Goal: Information Seeking & Learning: Learn about a topic

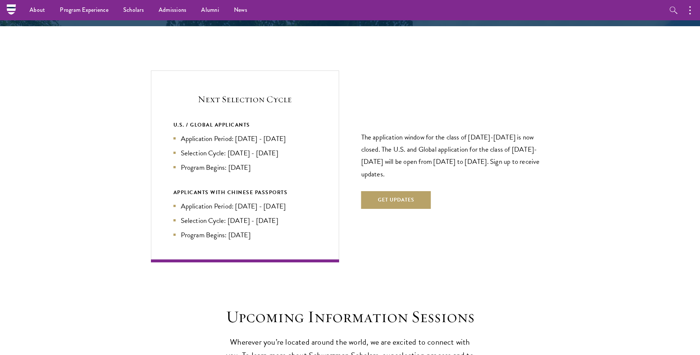
scroll to position [1531, 0]
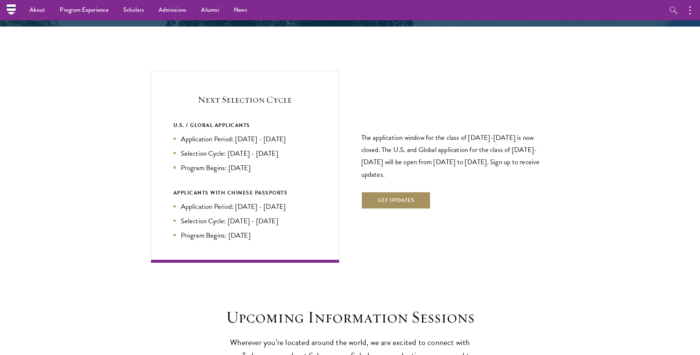
click at [387, 192] on button "Get Updates" at bounding box center [396, 201] width 70 height 18
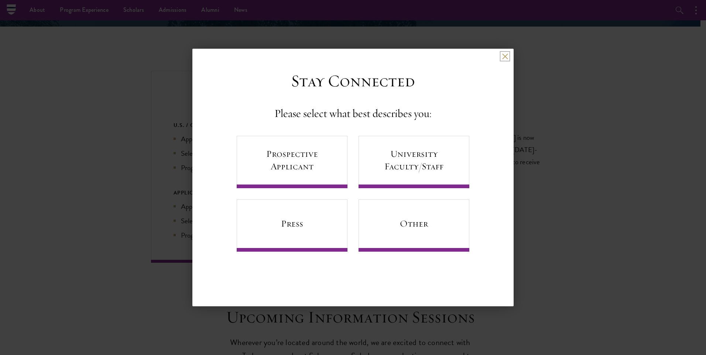
click at [505, 54] on button at bounding box center [505, 56] width 6 height 6
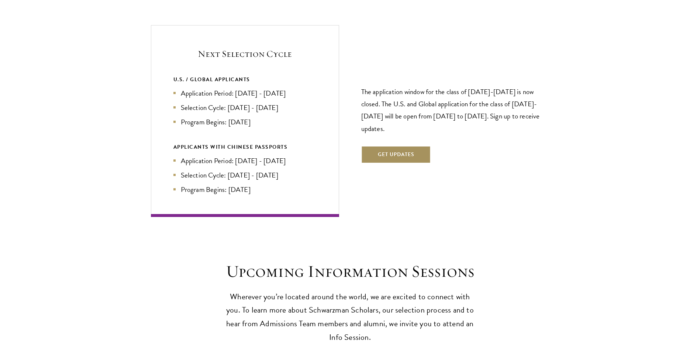
scroll to position [1577, 0]
click at [292, 59] on div "Next Selection Cycle U.S. / GLOBAL APPLICANTS Application Period: [DATE] - [DAT…" at bounding box center [245, 121] width 188 height 192
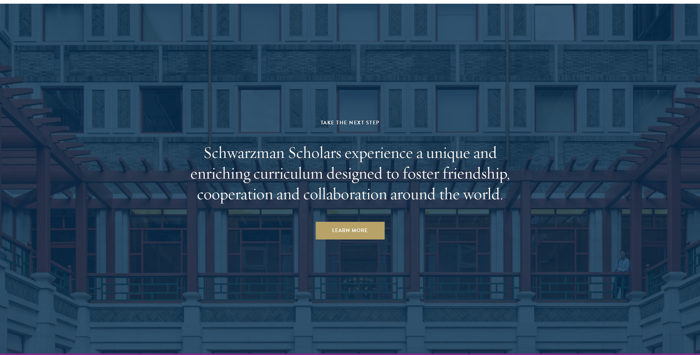
scroll to position [3628, 0]
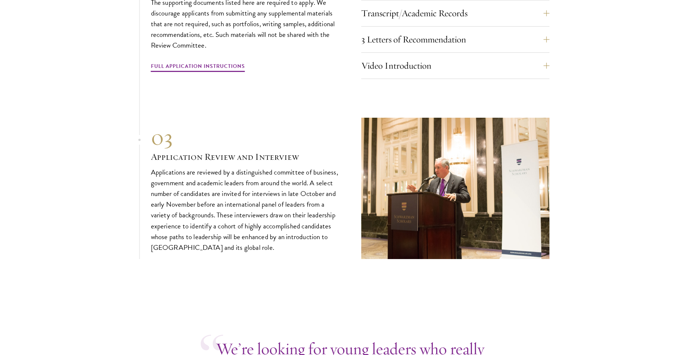
scroll to position [2416, 0]
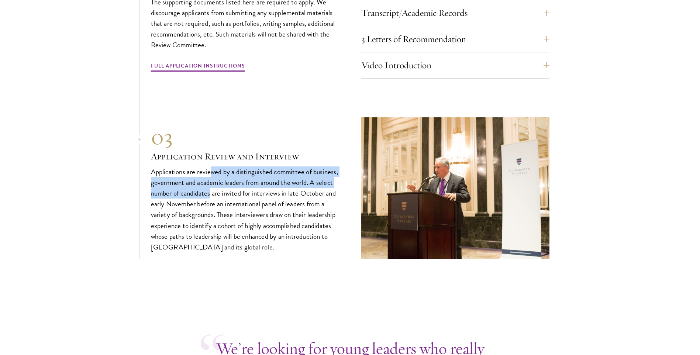
drag, startPoint x: 213, startPoint y: 161, endPoint x: 212, endPoint y: 183, distance: 21.4
click at [212, 183] on p "Applications are reviewed by a distinguished committee of business, government …" at bounding box center [245, 209] width 188 height 86
click at [210, 182] on p "Applications are reviewed by a distinguished committee of business, government …" at bounding box center [245, 209] width 188 height 86
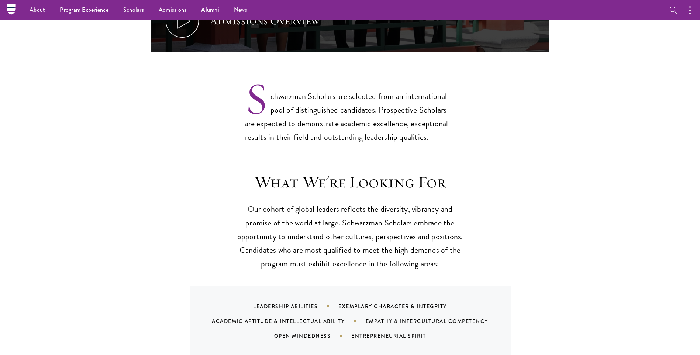
scroll to position [555, 0]
